Goal: Book appointment/travel/reservation

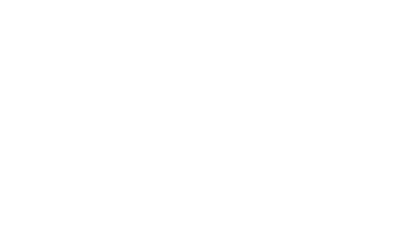
select select "**"
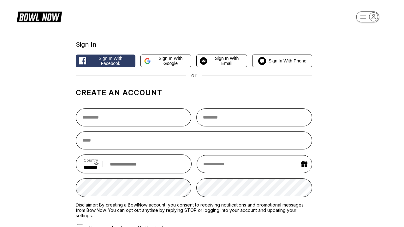
select select "**"
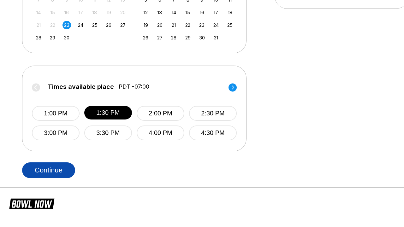
click at [50, 170] on button "Continue" at bounding box center [48, 171] width 53 height 16
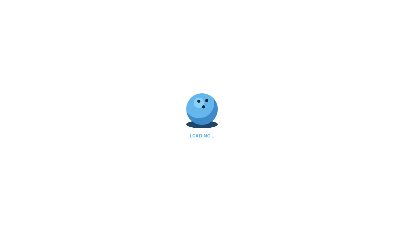
select select "**"
